Goal: Transaction & Acquisition: Subscribe to service/newsletter

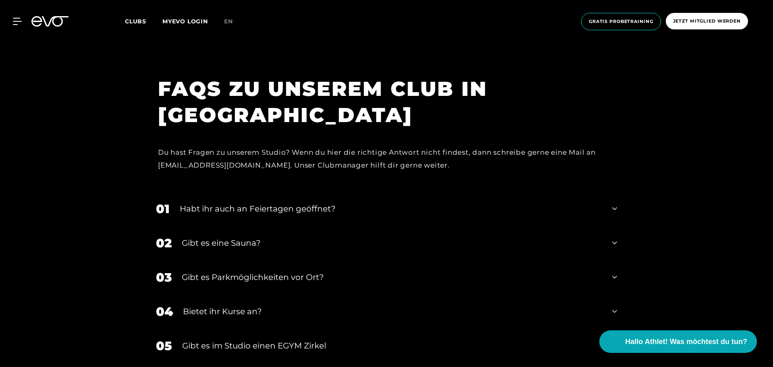
scroll to position [2902, 0]
click at [245, 208] on div "Habt ihr auch an Feiertagen geöffnet?" at bounding box center [391, 208] width 422 height 12
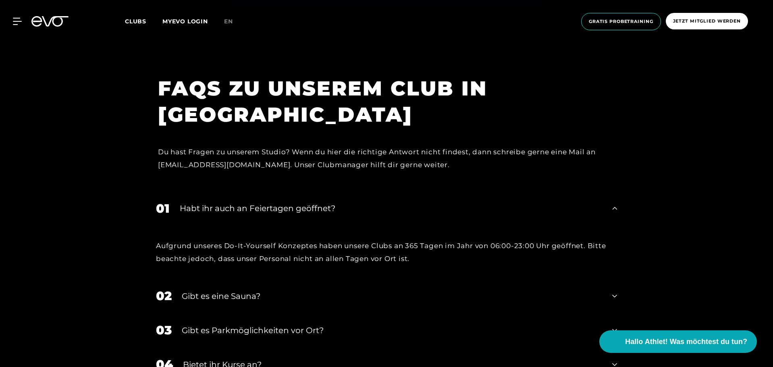
click at [196, 296] on div "Gibt es eine Sauna?" at bounding box center [392, 296] width 420 height 12
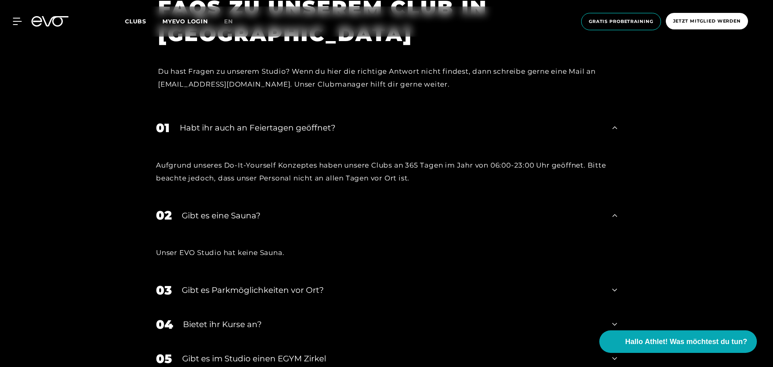
click at [193, 287] on div "Gibt es Parkmöglichkeiten vor Ort?" at bounding box center [392, 290] width 420 height 12
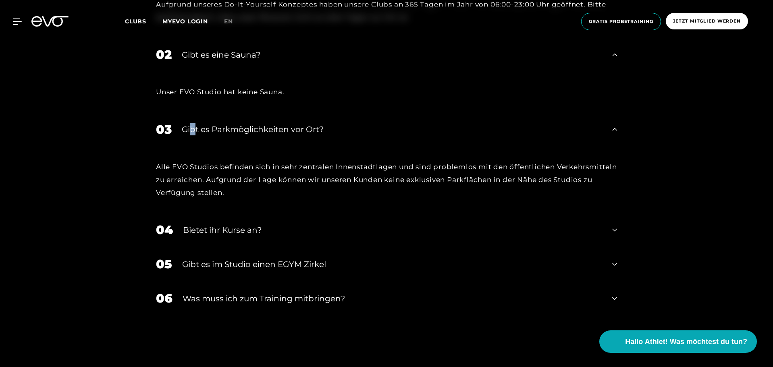
scroll to position [3144, 0]
click at [201, 231] on div "Bietet ihr Kurse an?" at bounding box center [392, 230] width 419 height 12
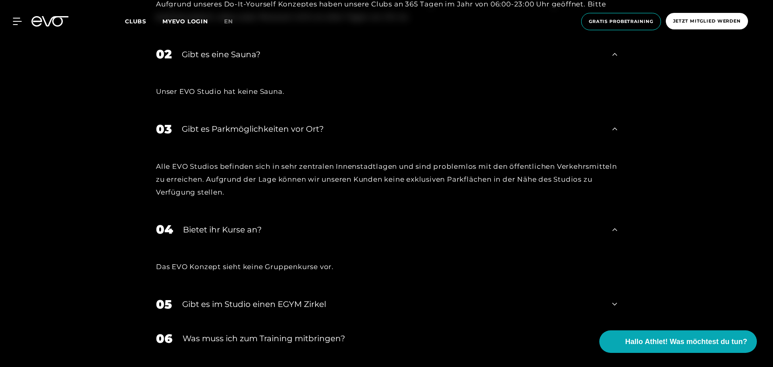
click at [202, 231] on div "Bietet ihr Kurse an?" at bounding box center [392, 230] width 419 height 12
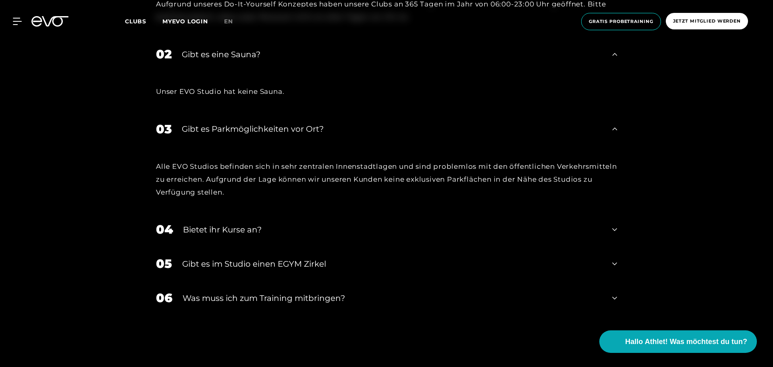
click at [198, 298] on div "Was muss ich zum Training mitbringen?" at bounding box center [393, 298] width 420 height 12
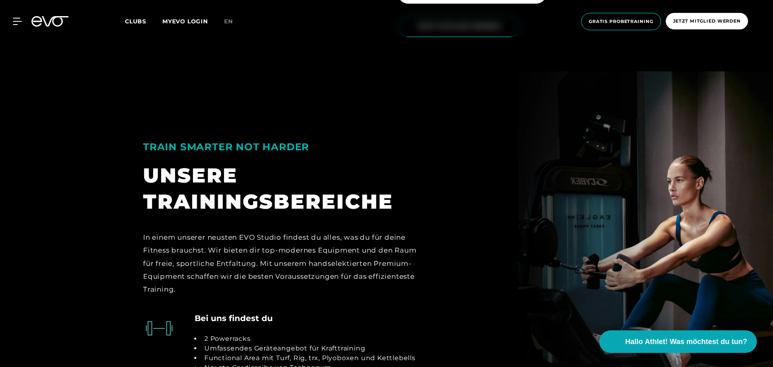
scroll to position [1465, 0]
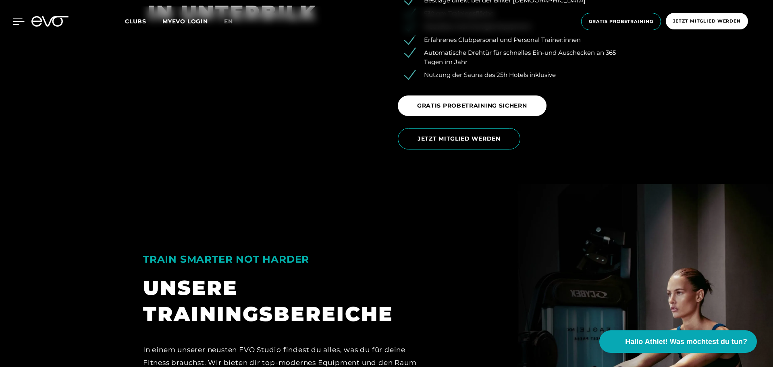
click at [17, 21] on icon at bounding box center [19, 21] width 12 height 7
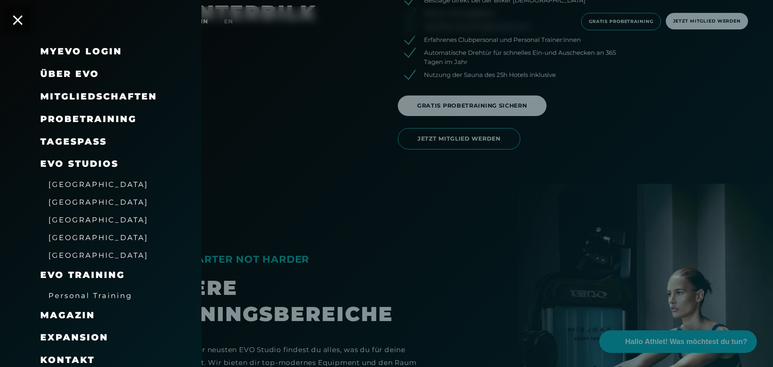
click at [60, 94] on span "Mitgliedschaften" at bounding box center [98, 96] width 117 height 11
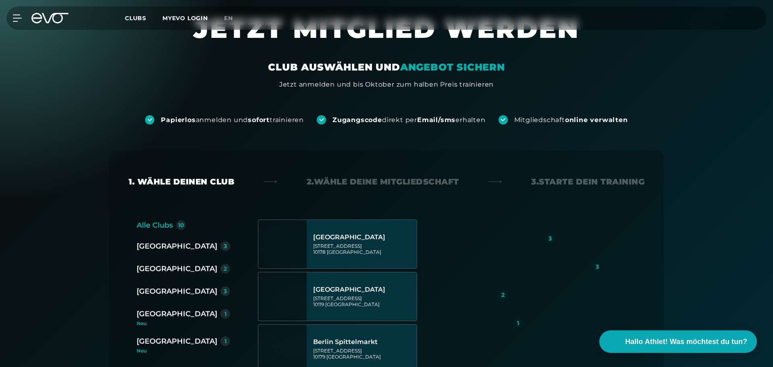
scroll to position [81, 0]
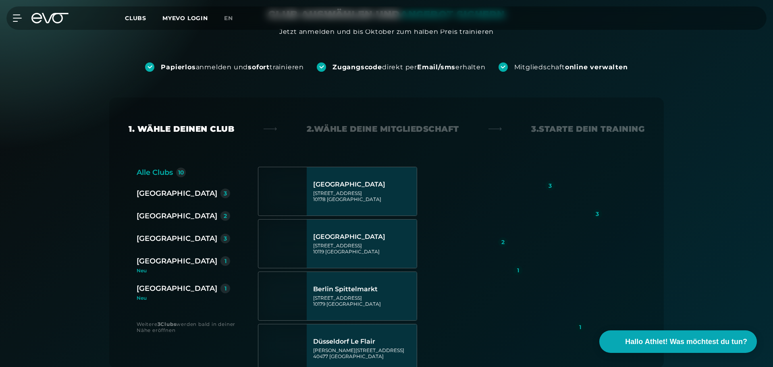
click at [146, 218] on div "[GEOGRAPHIC_DATA]" at bounding box center [177, 215] width 81 height 11
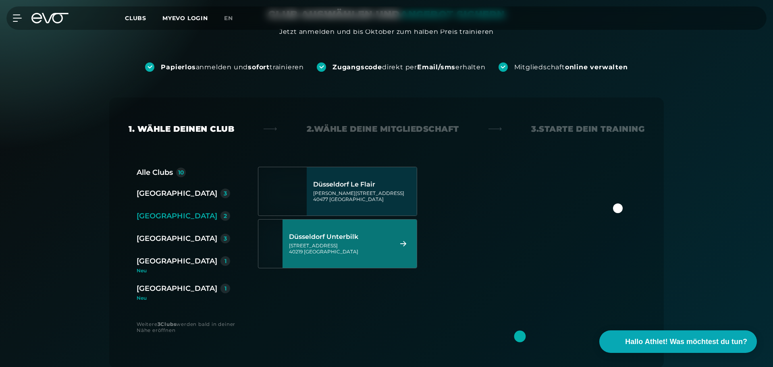
click at [327, 239] on div "Düsseldorf Unterbilk" at bounding box center [339, 237] width 101 height 8
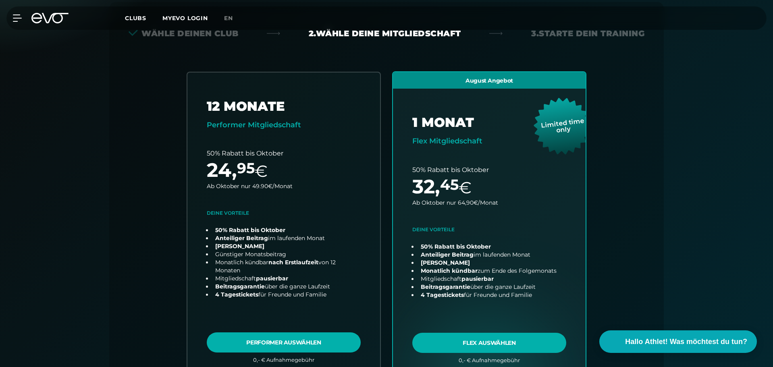
scroll to position [178, 0]
